Goal: Communication & Community: Participate in discussion

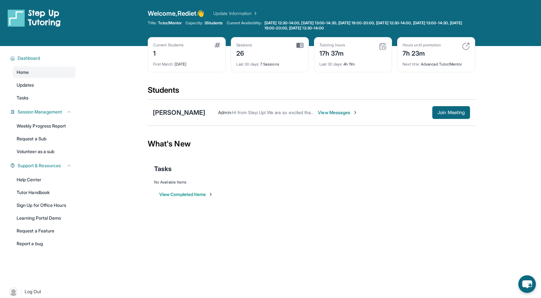
click at [330, 111] on span "View Messages" at bounding box center [338, 112] width 40 height 6
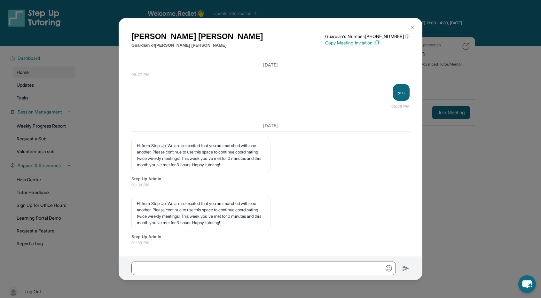
scroll to position [6787, 0]
click at [411, 28] on img at bounding box center [413, 27] width 5 height 5
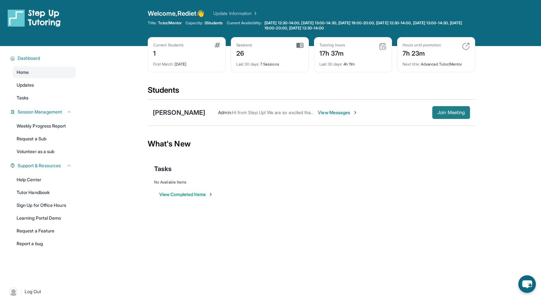
click at [460, 108] on button "Join Meeting" at bounding box center [452, 112] width 38 height 13
click at [326, 109] on span "View Messages" at bounding box center [338, 112] width 40 height 6
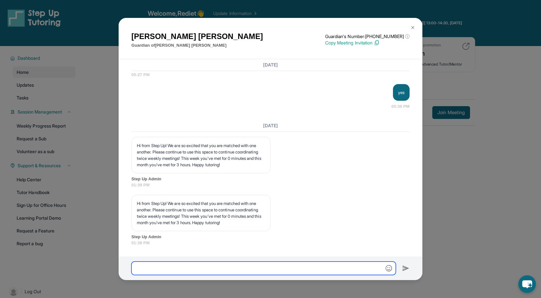
click at [225, 270] on input "text" at bounding box center [264, 268] width 265 height 13
type input "*"
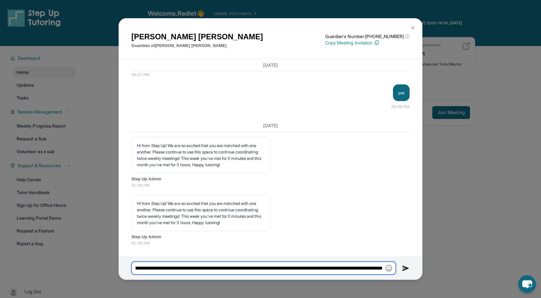
scroll to position [0, 243]
click at [229, 269] on input "**********" at bounding box center [264, 268] width 265 height 13
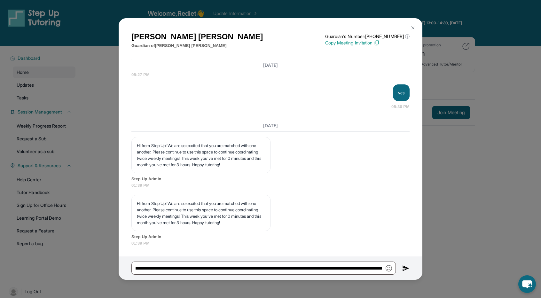
scroll to position [0, 0]
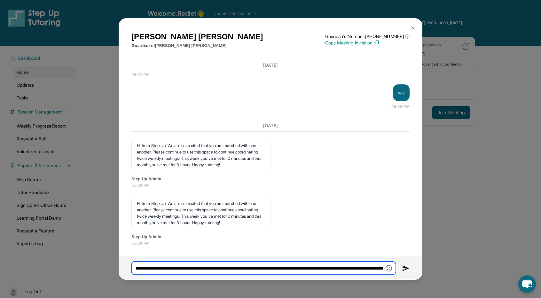
click at [218, 268] on input "**********" at bounding box center [264, 268] width 265 height 13
paste input "text"
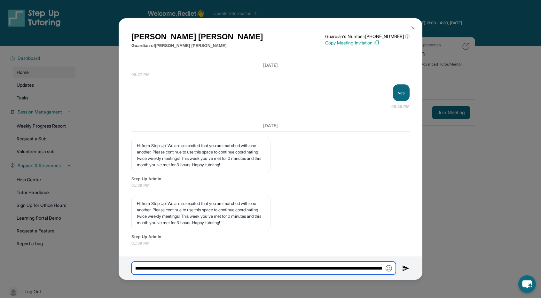
type input "**********"
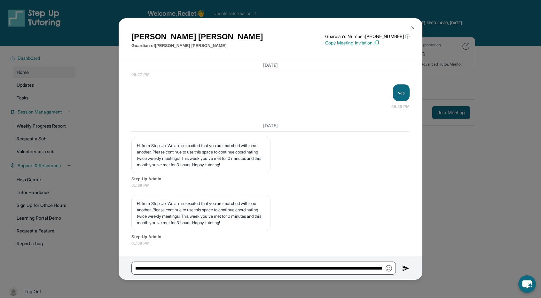
scroll to position [0, 0]
click at [408, 269] on img at bounding box center [406, 269] width 7 height 8
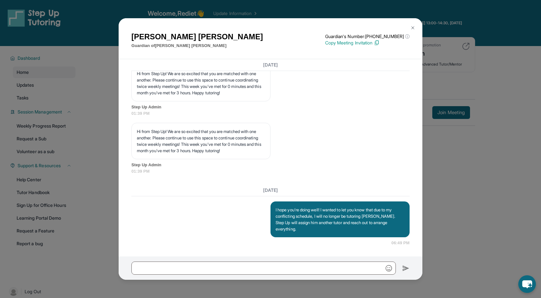
scroll to position [6859, 0]
click at [411, 27] on img at bounding box center [413, 27] width 5 height 5
